Goal: Task Accomplishment & Management: Manage account settings

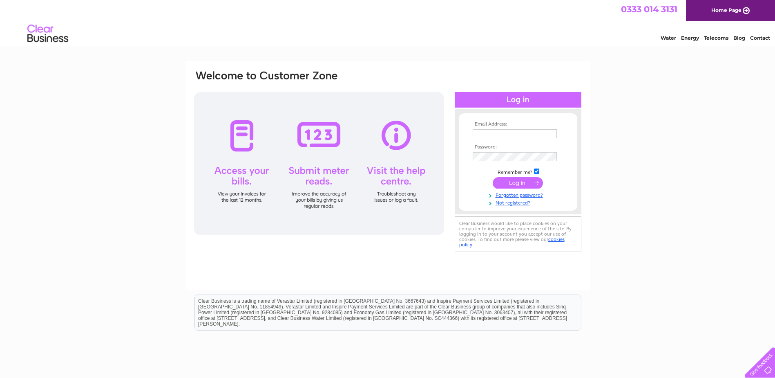
type input "info@parasol-interiors.co.uk"
click at [522, 180] on input "submit" at bounding box center [518, 182] width 50 height 11
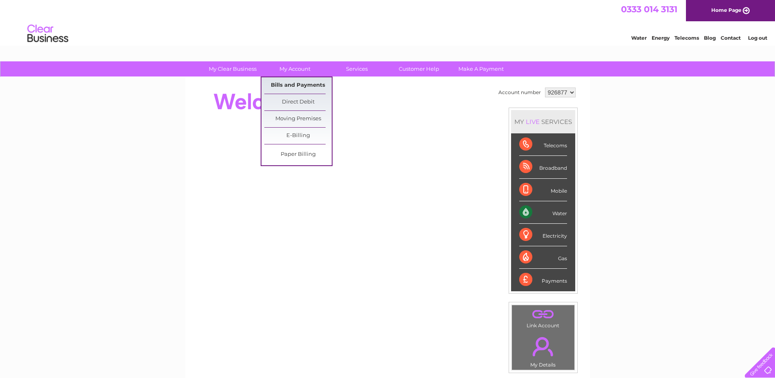
click at [295, 85] on link "Bills and Payments" at bounding box center [297, 85] width 67 height 16
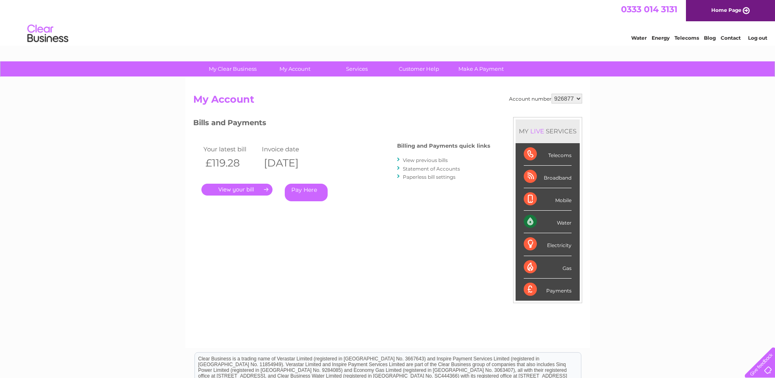
click at [244, 187] on link "." at bounding box center [237, 190] width 71 height 12
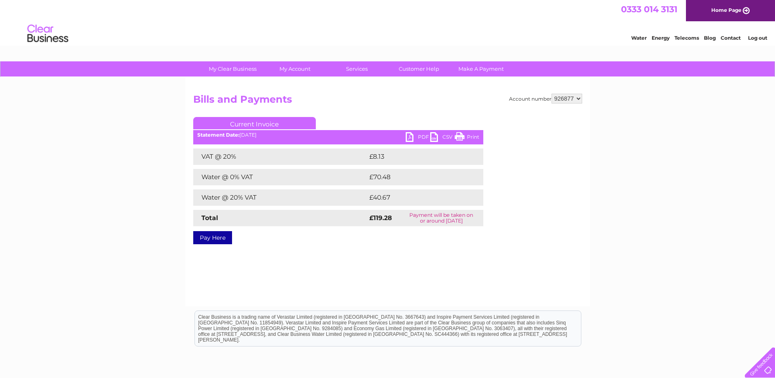
click at [410, 133] on link "PDF" at bounding box center [418, 138] width 25 height 12
